Goal: Task Accomplishment & Management: Use online tool/utility

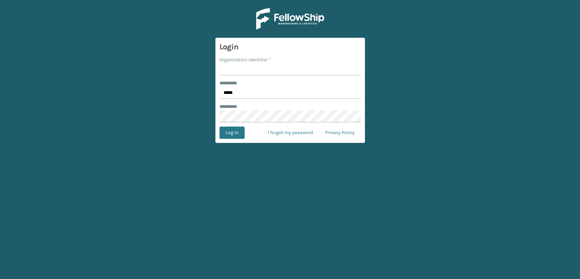
click at [239, 63] on input "Organization Identifier *" at bounding box center [290, 69] width 141 height 12
type input "Lifestyle"
click at [233, 130] on button "Log In" at bounding box center [232, 132] width 25 height 12
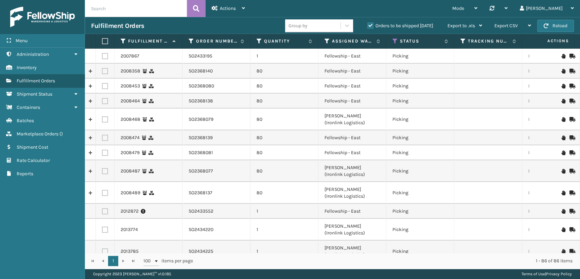
click at [138, 8] on input "text" at bounding box center [136, 8] width 102 height 17
paste input "SO2434240"
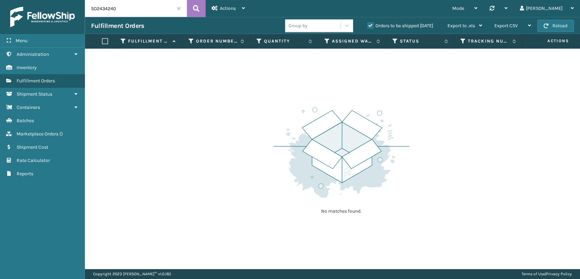
click at [371, 24] on label "Orders to be shipped [DATE]" at bounding box center [401, 26] width 66 height 6
click at [368, 24] on input "Orders to be shipped [DATE]" at bounding box center [368, 24] width 0 height 4
drag, startPoint x: 139, startPoint y: 11, endPoint x: 25, endPoint y: 6, distance: 114.3
click at [14, 0] on div "Menu Administration Inventory Fulfillment Orders Shipment Status Containers Bat…" at bounding box center [290, 0] width 580 height 0
paste input "34E4CAUO"
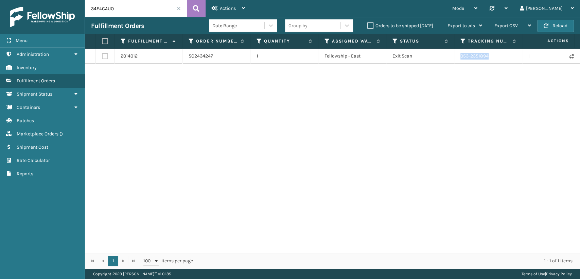
drag, startPoint x: 497, startPoint y: 52, endPoint x: 454, endPoint y: 58, distance: 44.2
click at [454, 58] on tr "2014012 SO2434247 1 Fellowship - East Exit Scan 053-2351894 LTL [US_STATE]" at bounding box center [431, 56] width 693 height 15
copy tr "053-2351894"
drag, startPoint x: 130, startPoint y: 13, endPoint x: 18, endPoint y: 6, distance: 112.8
click at [4, 0] on div "Menu Administration Inventory Fulfillment Orders Shipment Status Containers Bat…" at bounding box center [290, 0] width 580 height 0
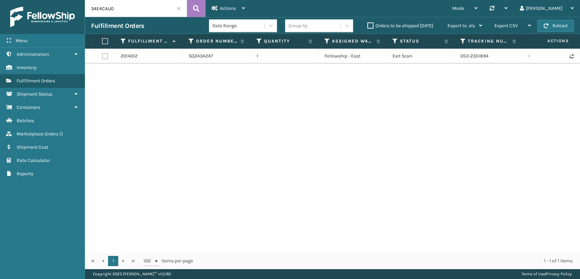
paste input "P294AQA"
drag, startPoint x: 152, startPoint y: 8, endPoint x: 16, endPoint y: 7, distance: 136.0
click at [16, 0] on div "Menu Administration Inventory Fulfillment Orders Shipment Status Containers Bat…" at bounding box center [290, 0] width 580 height 0
paste input "579EIWXG"
drag, startPoint x: 118, startPoint y: 6, endPoint x: 0, endPoint y: 3, distance: 117.7
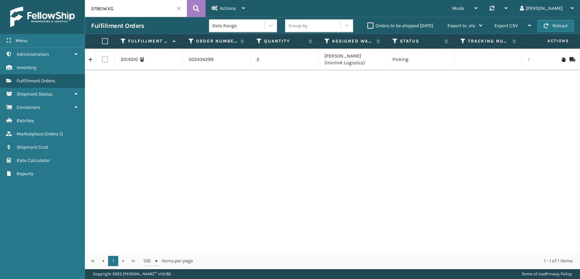
click at [0, 0] on div "Menu Administration Inventory Fulfillment Orders Shipment Status Containers Bat…" at bounding box center [290, 0] width 580 height 0
paste input "3ULIWMBT"
drag, startPoint x: 161, startPoint y: 13, endPoint x: 22, endPoint y: 7, distance: 138.8
click at [23, 0] on div "Menu Administration Inventory Fulfillment Orders Shipment Status Containers Bat…" at bounding box center [290, 0] width 580 height 0
paste input "6VWSS68M"
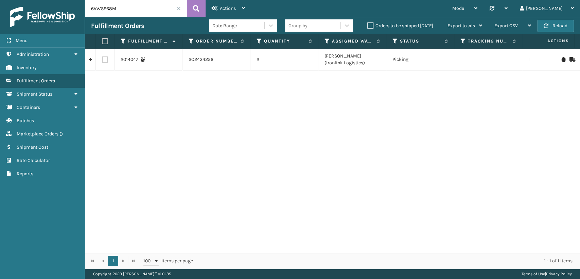
type input "6VWSS68M"
click at [177, 9] on div "6VWSS68M" at bounding box center [136, 8] width 102 height 17
click at [178, 6] on span at bounding box center [179, 8] width 4 height 4
